Goal: Task Accomplishment & Management: Use online tool/utility

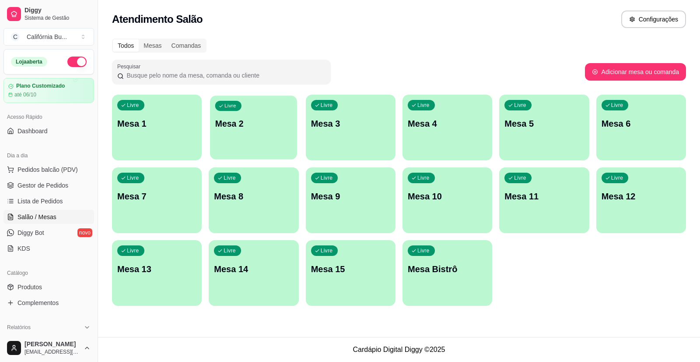
click at [238, 123] on p "Mesa 2" at bounding box center [253, 124] width 77 height 12
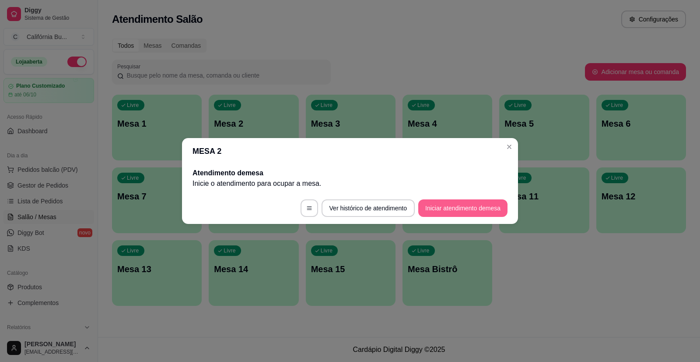
click at [472, 214] on button "Iniciar atendimento de mesa" at bounding box center [462, 208] width 89 height 18
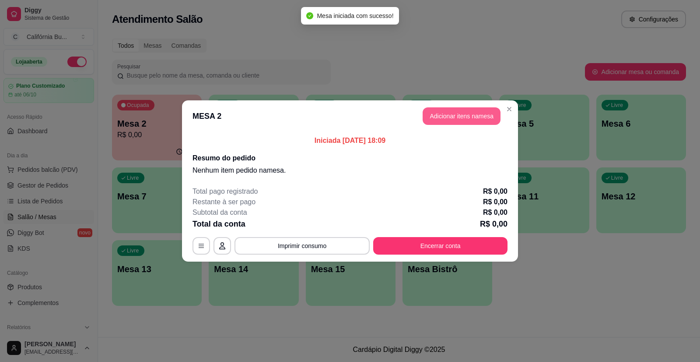
click at [467, 120] on button "Adicionar itens na mesa" at bounding box center [462, 116] width 78 height 18
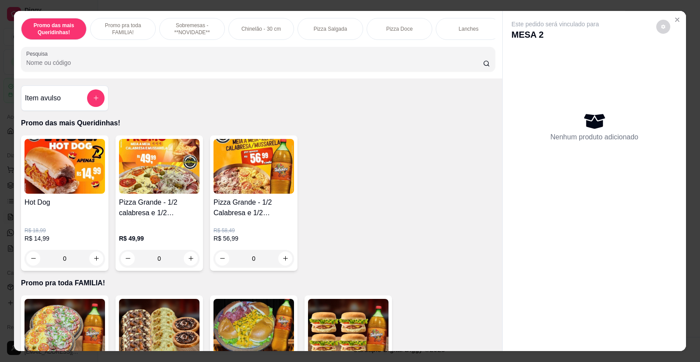
click at [93, 263] on div "0" at bounding box center [65, 258] width 81 height 18
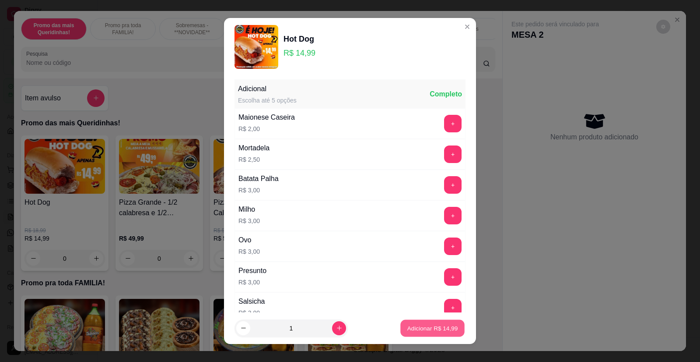
click at [418, 330] on p "Adicionar R$ 14,99" at bounding box center [432, 327] width 51 height 8
type input "1"
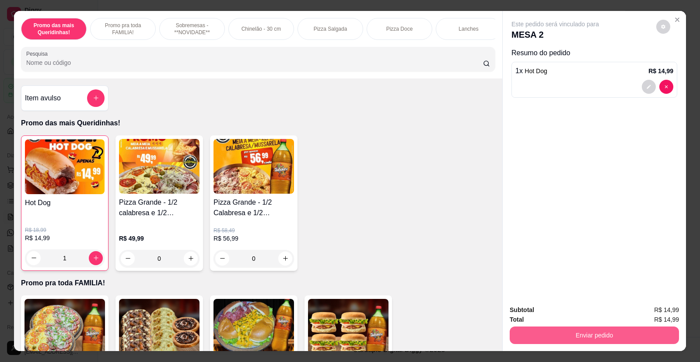
click at [561, 333] on button "Enviar pedido" at bounding box center [594, 335] width 169 height 18
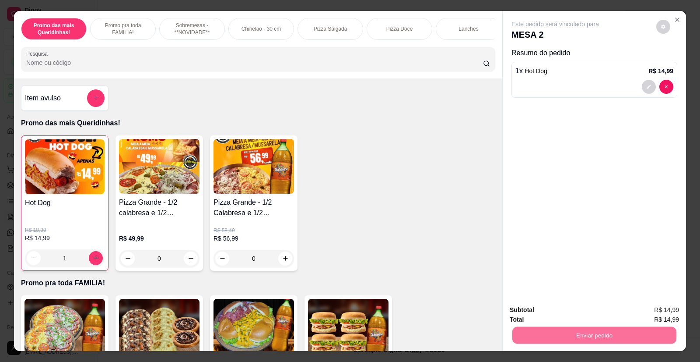
click at [645, 316] on button "Enviar pedido" at bounding box center [656, 313] width 49 height 17
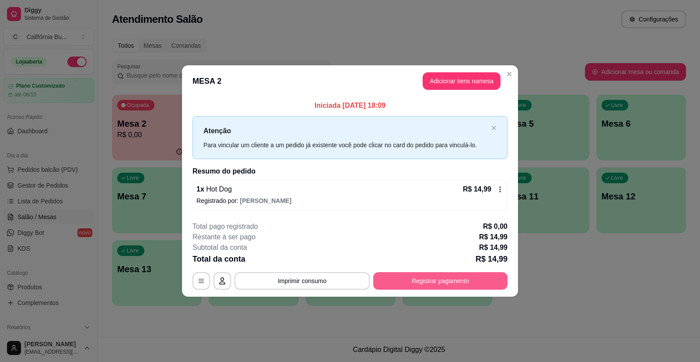
click at [437, 281] on button "Registrar pagamento" at bounding box center [440, 281] width 134 height 18
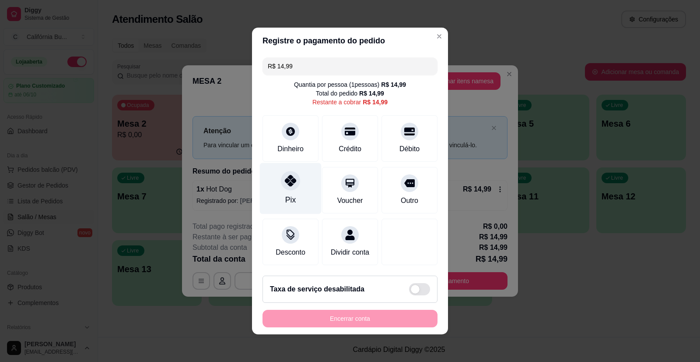
click at [289, 185] on div "Pix" at bounding box center [291, 188] width 62 height 51
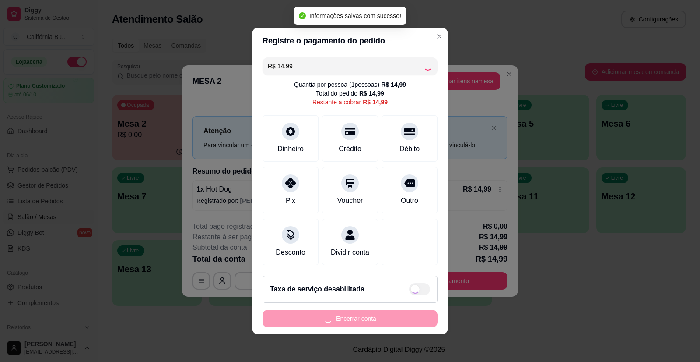
type input "R$ 0,00"
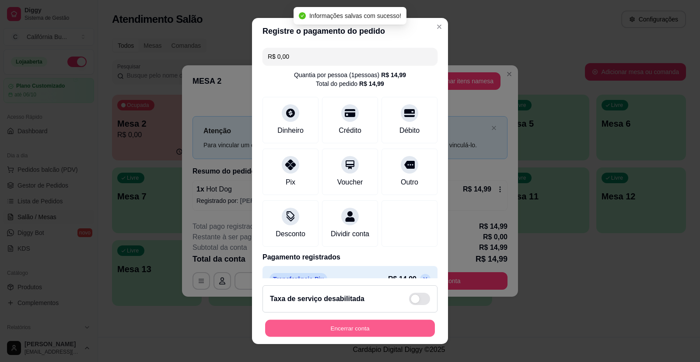
click at [375, 328] on button "Encerrar conta" at bounding box center [350, 327] width 170 height 17
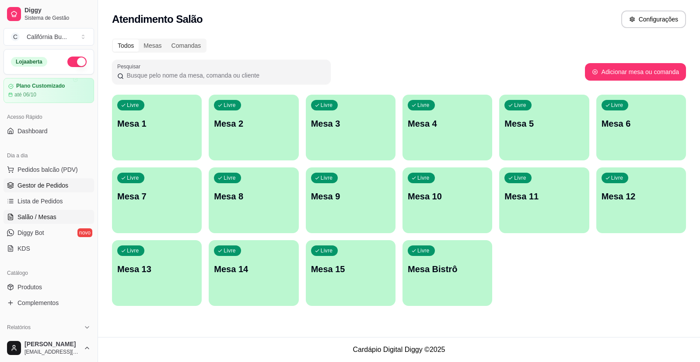
click at [35, 183] on span "Gestor de Pedidos" at bounding box center [43, 185] width 51 height 9
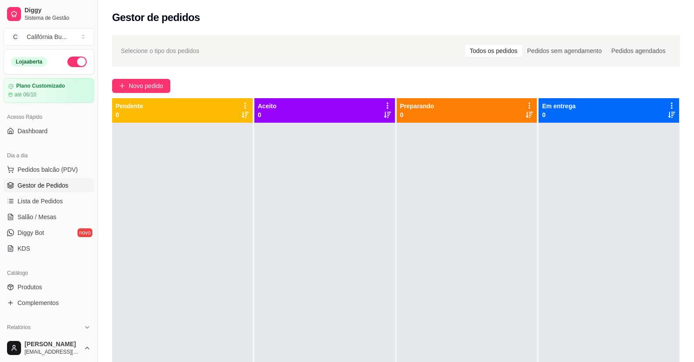
click at [280, 276] on div at bounding box center [324, 304] width 140 height 362
